Goal: Transaction & Acquisition: Book appointment/travel/reservation

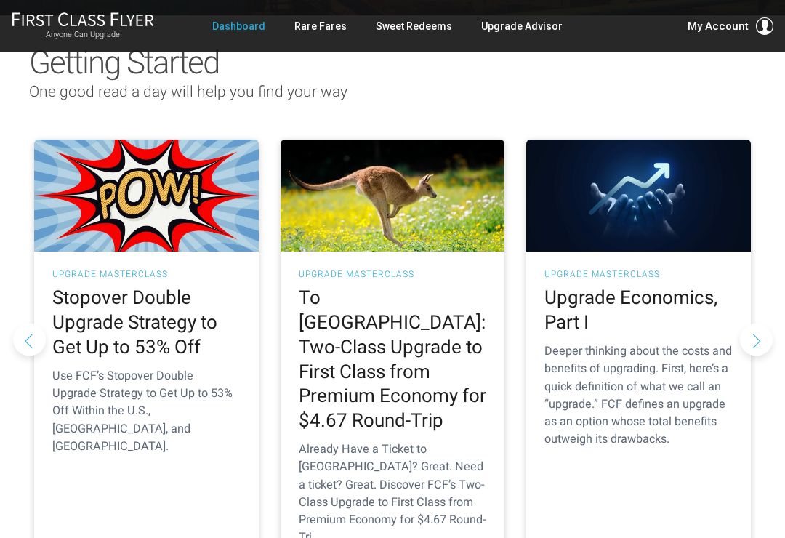
scroll to position [145, 0]
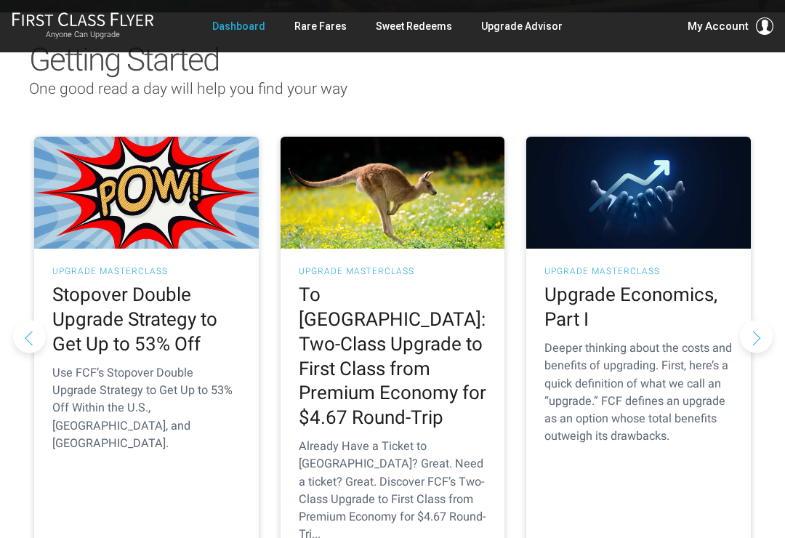
click at [323, 36] on link "Rare Fares" at bounding box center [320, 26] width 52 height 26
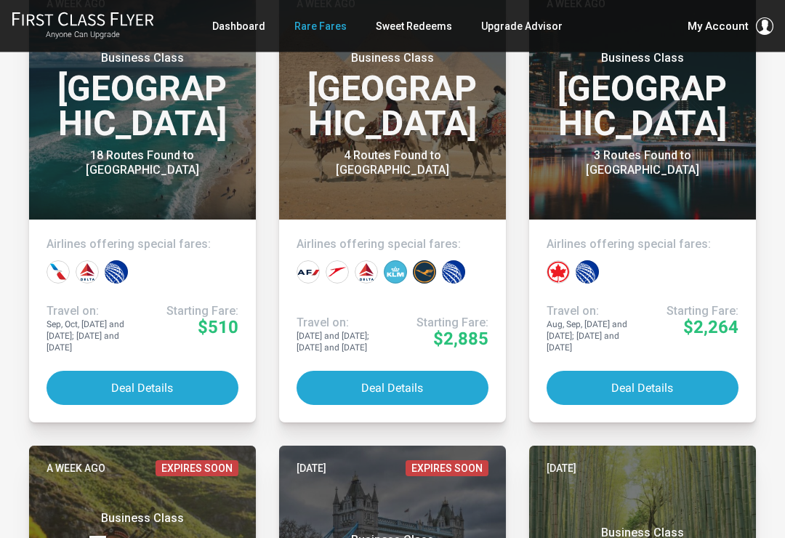
scroll to position [1321, 0]
click at [667, 370] on button "Deal Details" at bounding box center [642, 387] width 192 height 34
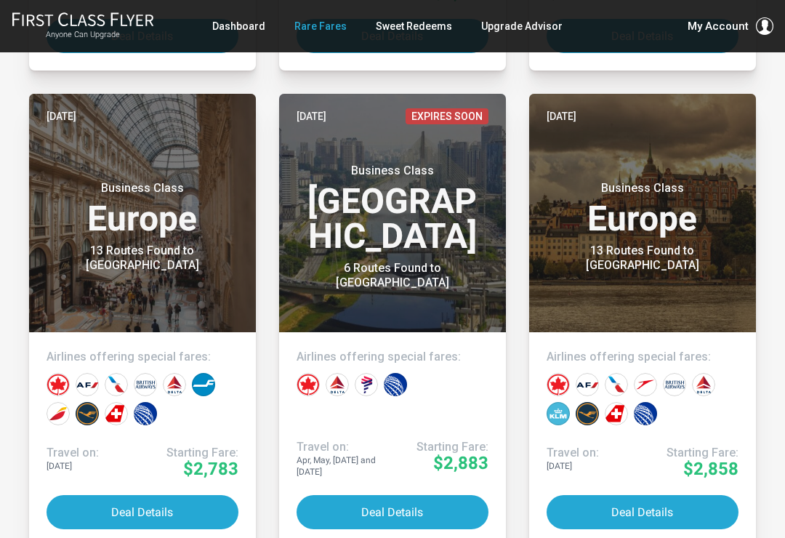
scroll to position [3623, 0]
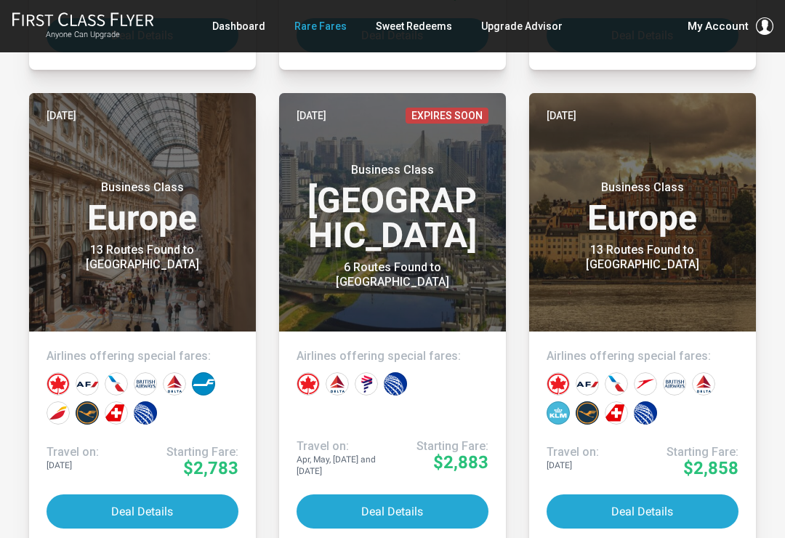
click at [450, 496] on button "Deal Details" at bounding box center [392, 511] width 192 height 34
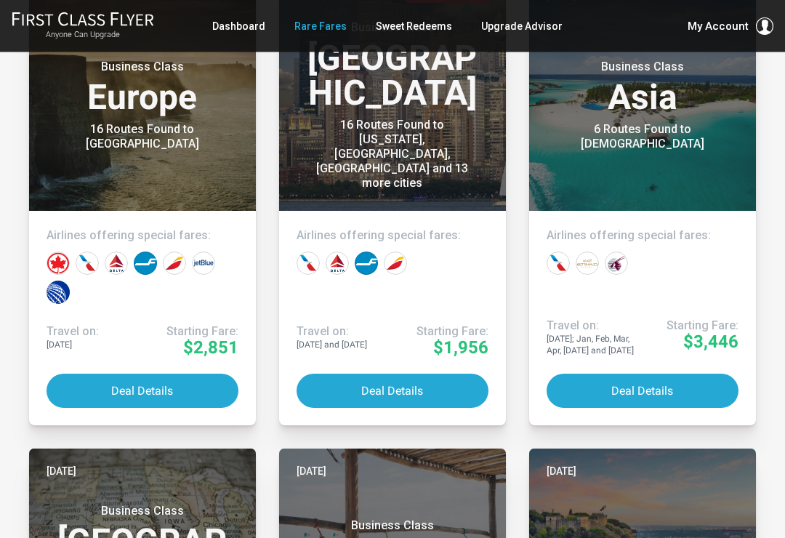
scroll to position [4698, 0]
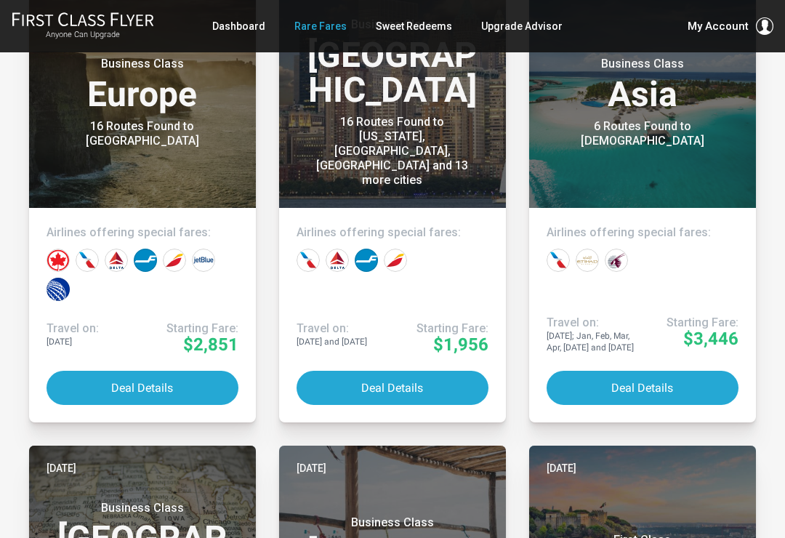
click at [645, 381] on button "Deal Details" at bounding box center [642, 387] width 192 height 34
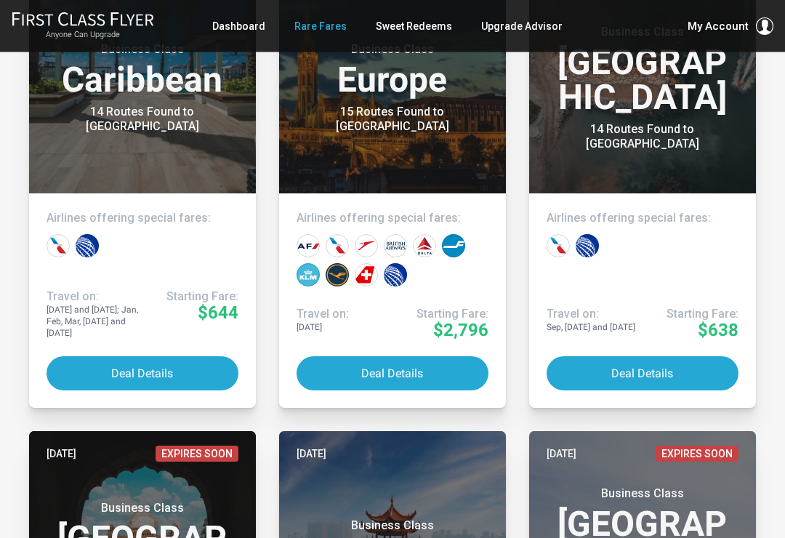
scroll to position [6113, 0]
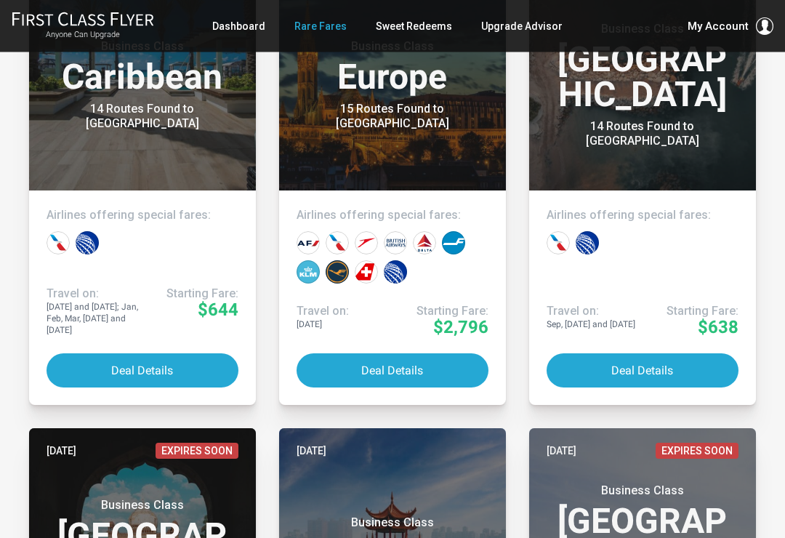
click at [641, 360] on button "Deal Details" at bounding box center [642, 371] width 192 height 34
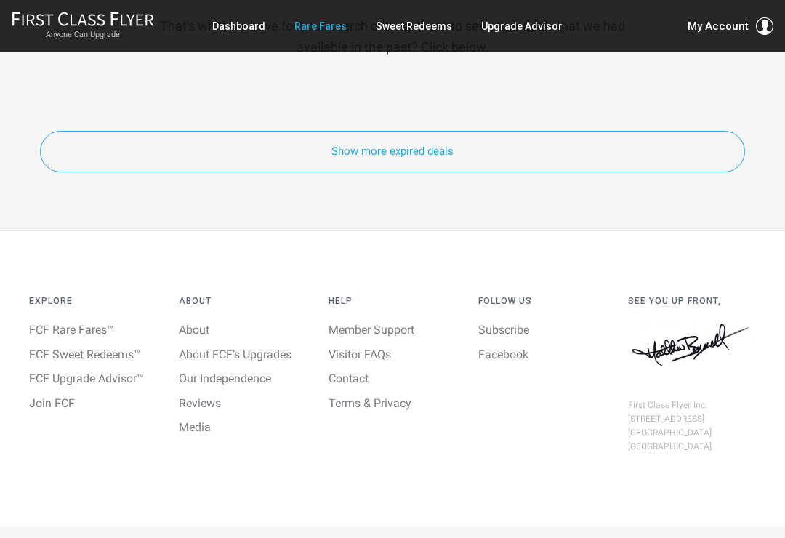
scroll to position [8622, 0]
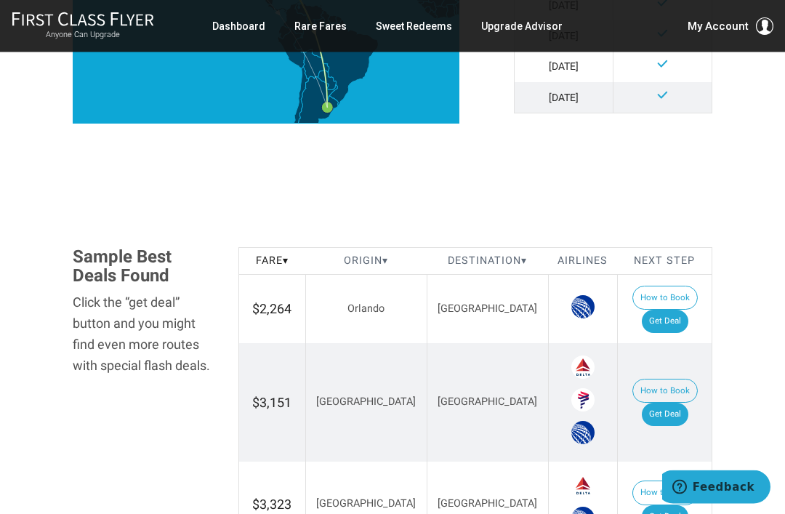
scroll to position [659, 0]
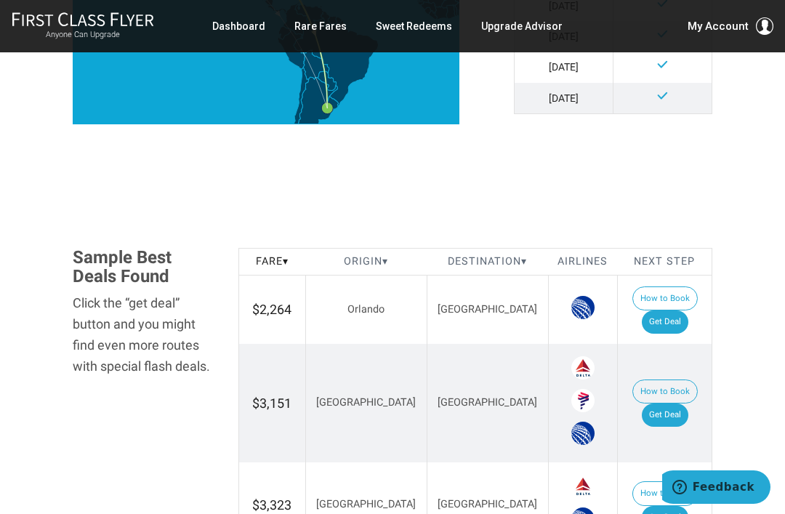
click at [684, 506] on link "Get Deal" at bounding box center [664, 517] width 46 height 23
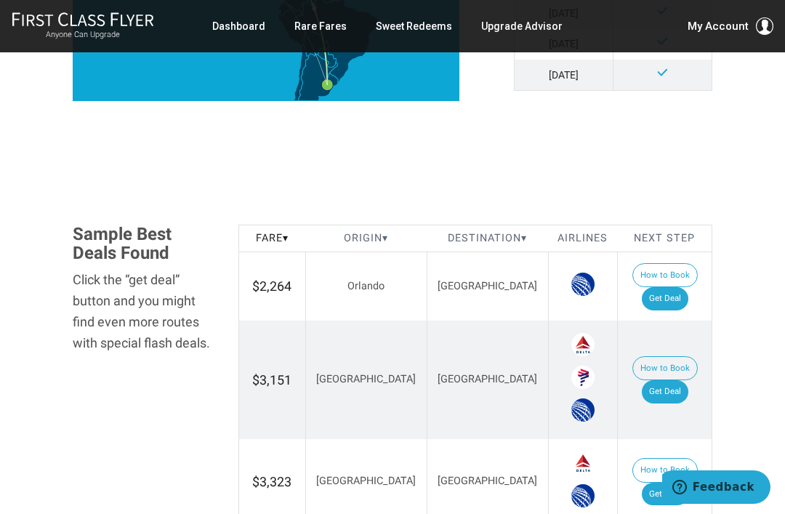
click at [680, 287] on link "Get Deal" at bounding box center [664, 298] width 46 height 23
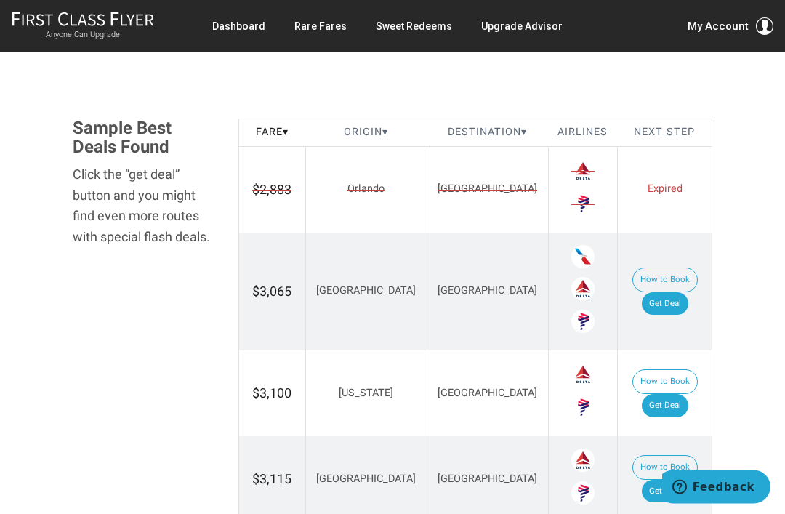
scroll to position [840, 0]
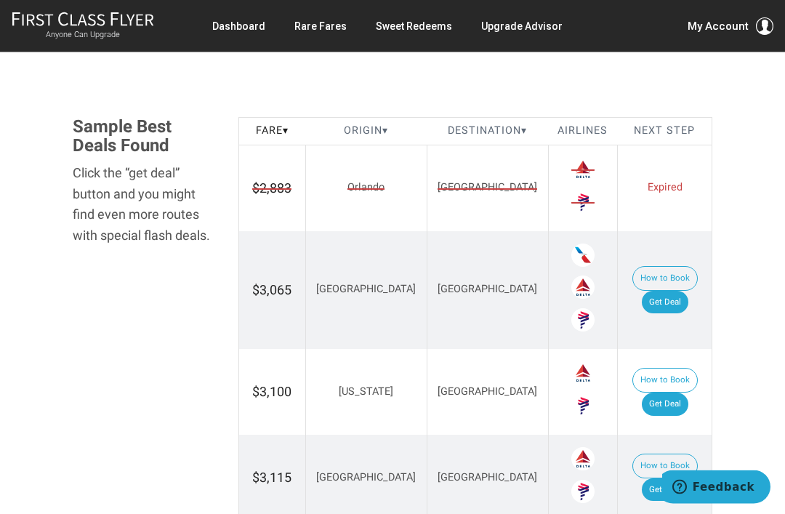
click at [673, 291] on link "Get Deal" at bounding box center [664, 302] width 46 height 23
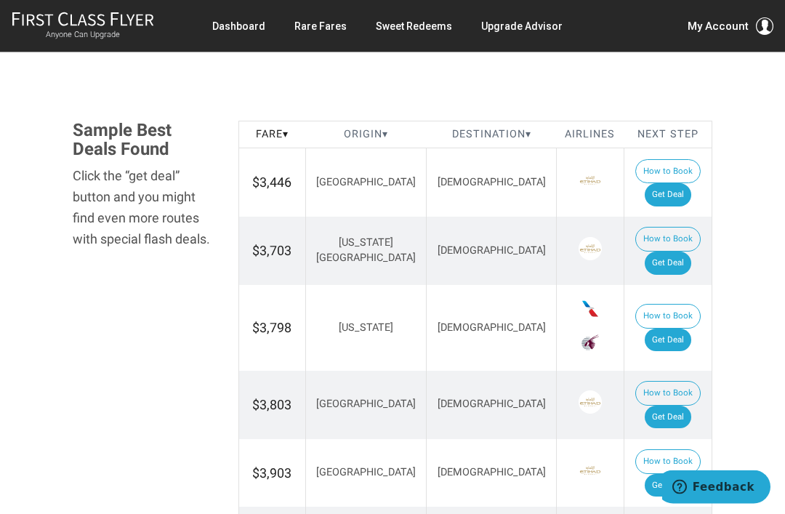
scroll to position [782, 0]
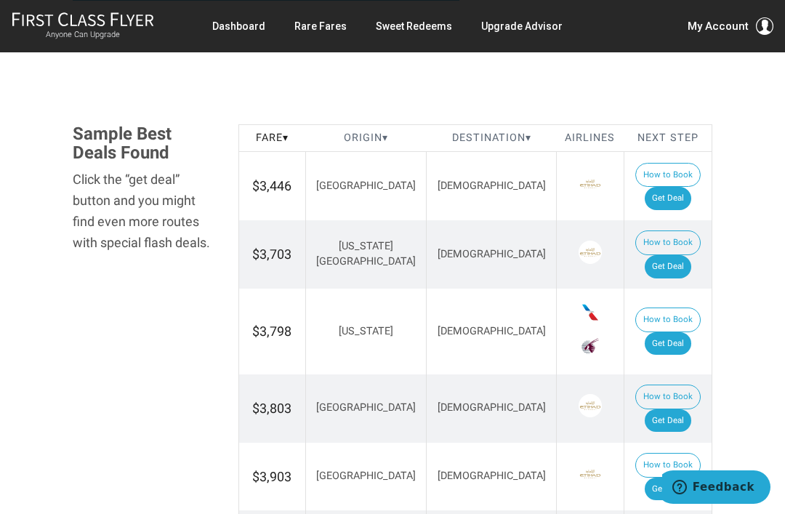
click at [671, 332] on link "Get Deal" at bounding box center [667, 343] width 46 height 23
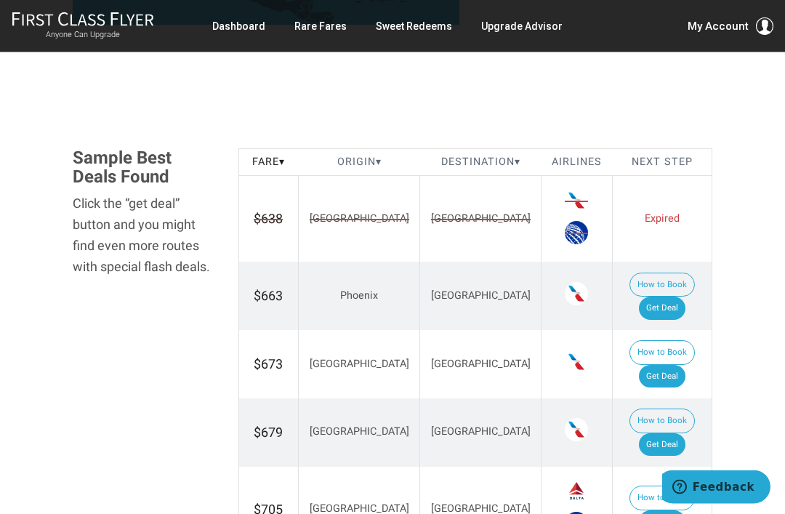
scroll to position [758, 0]
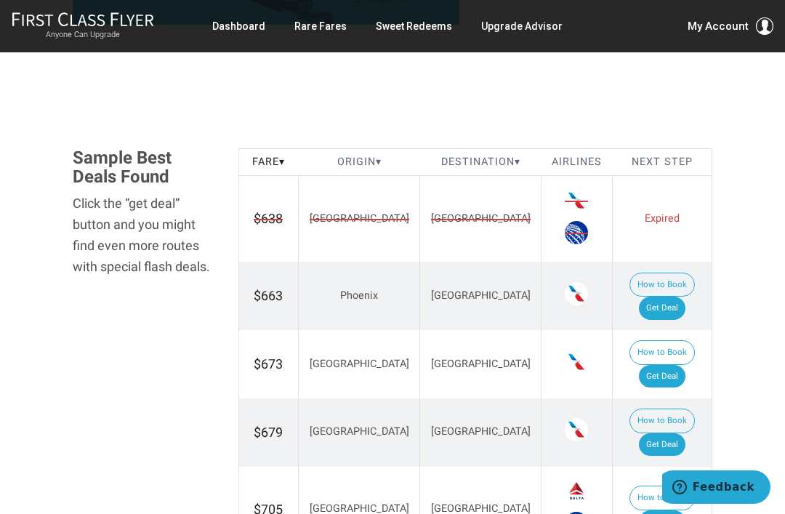
click at [684, 365] on link "Get Deal" at bounding box center [662, 376] width 46 height 23
